Goal: Navigation & Orientation: Find specific page/section

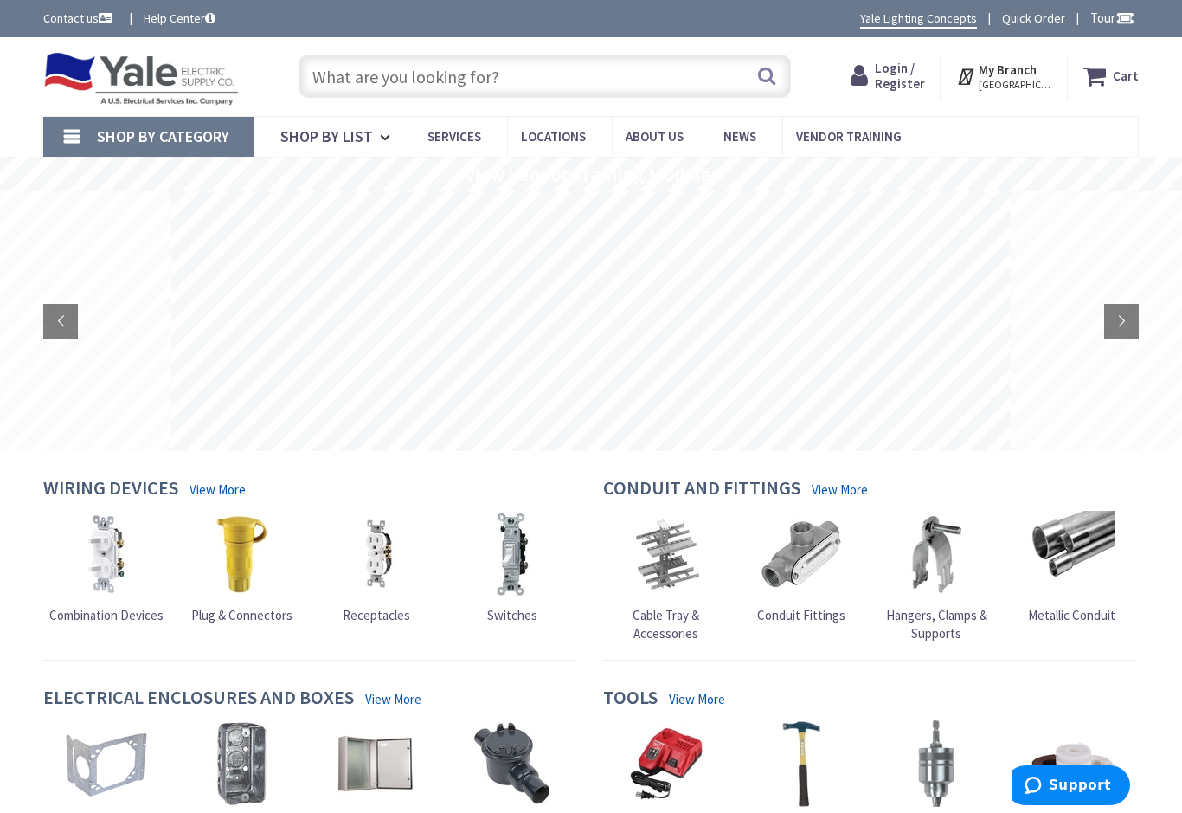
click at [374, 137] on link "Shop By List" at bounding box center [334, 137] width 160 height 40
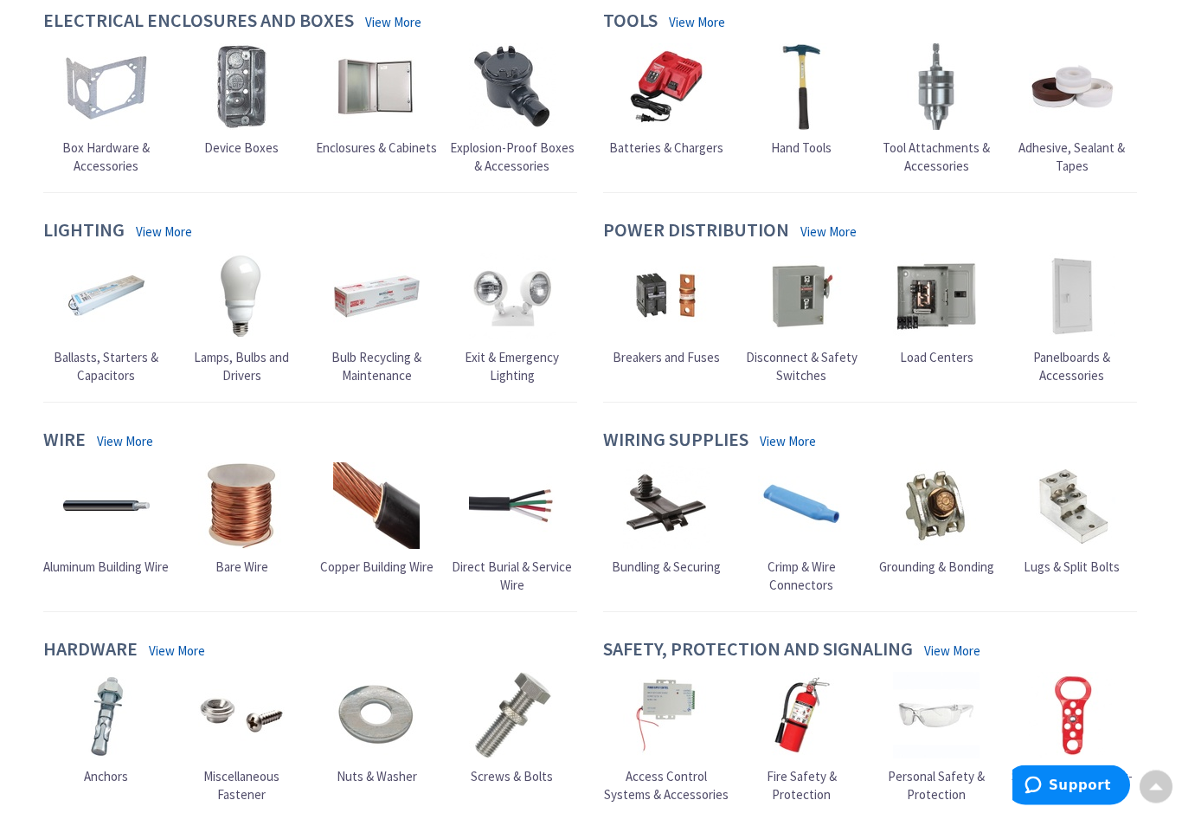
scroll to position [677, 0]
click at [810, 314] on img at bounding box center [801, 296] width 87 height 87
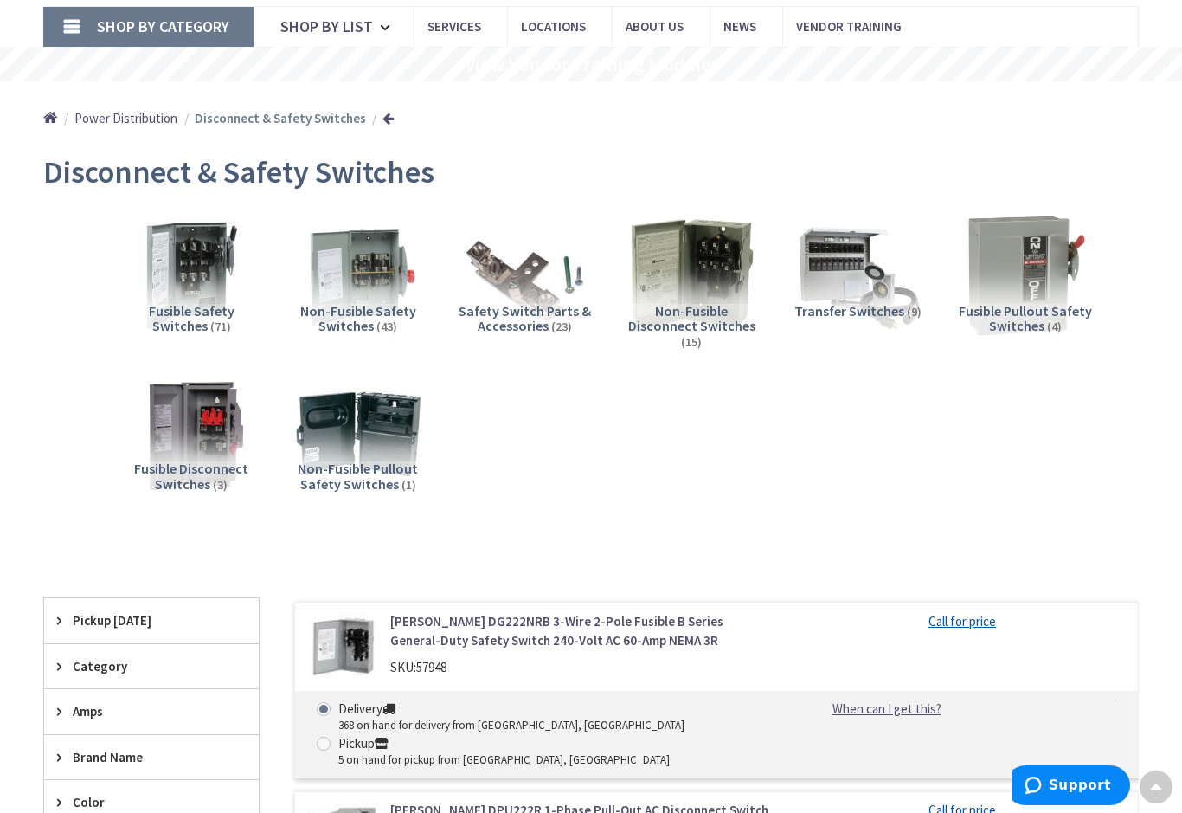
scroll to position [108, 0]
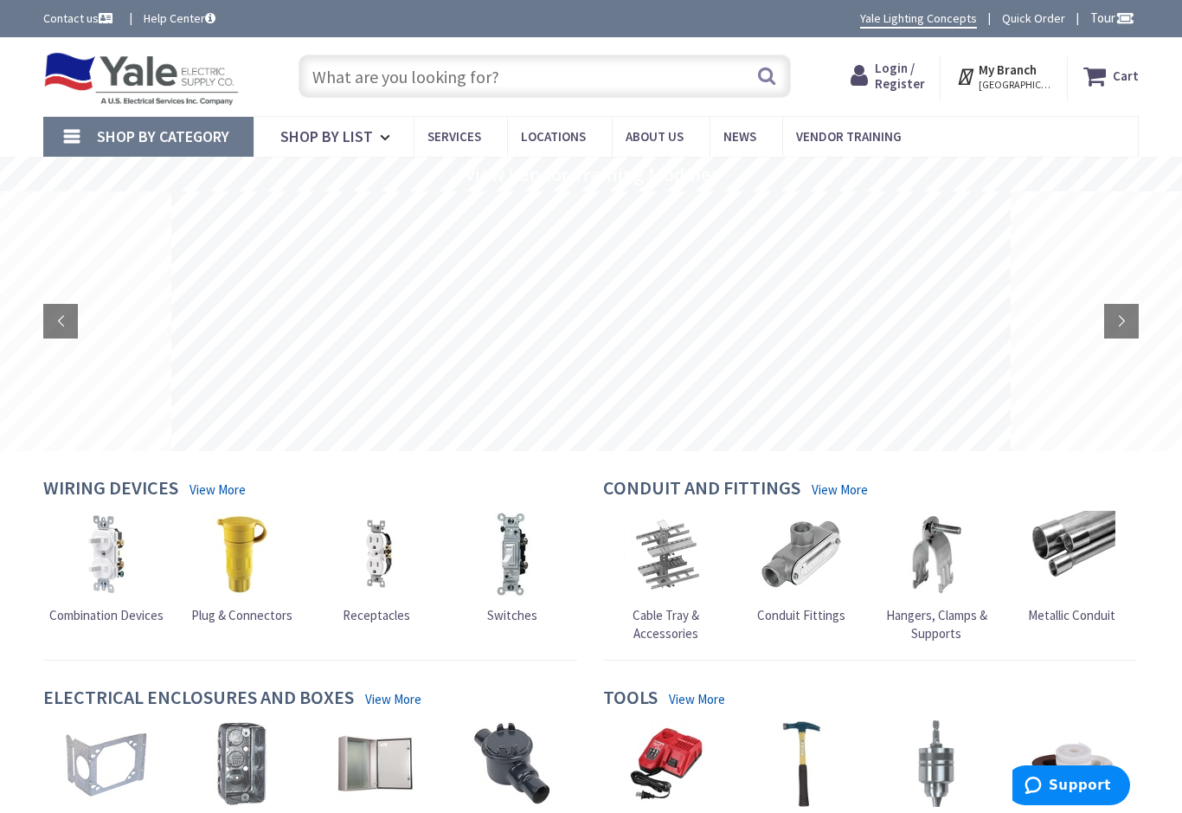
click at [569, 140] on span "Locations" at bounding box center [553, 136] width 65 height 16
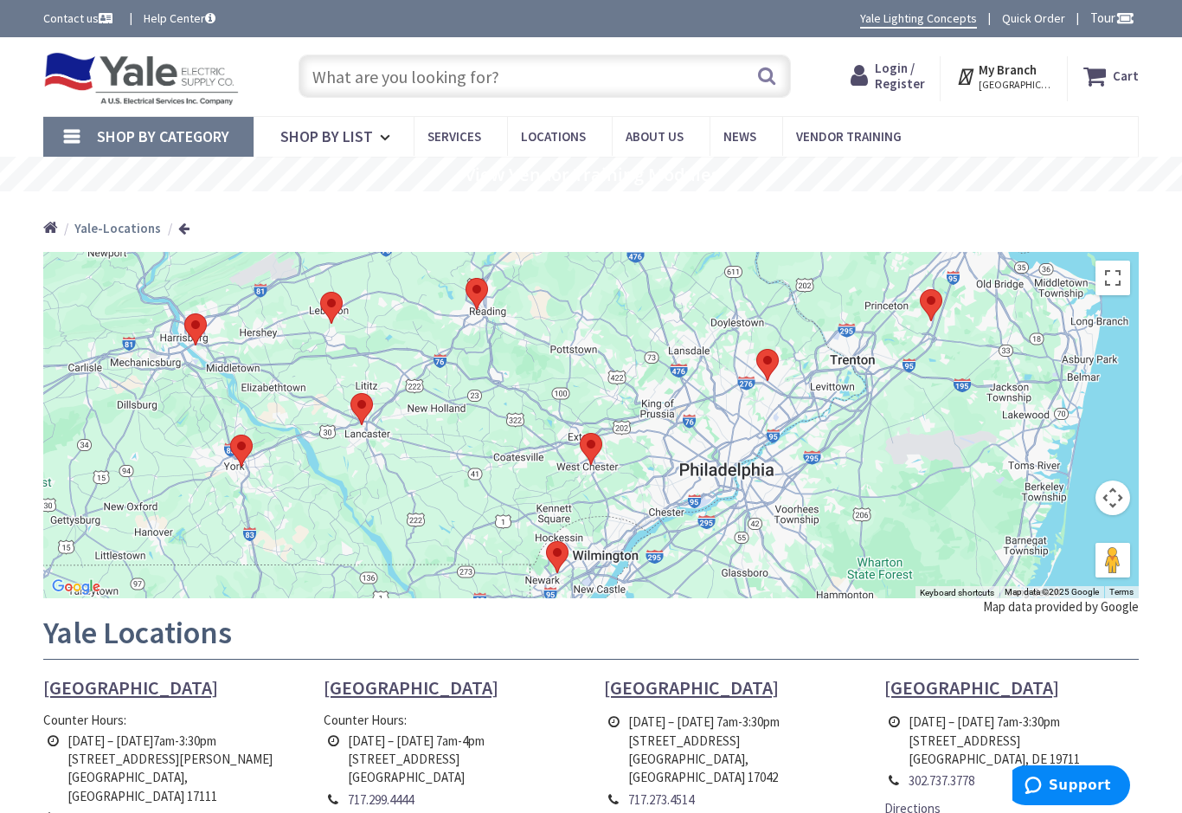
click at [211, 331] on img at bounding box center [195, 329] width 36 height 46
